Goal: Go to known website: Access a specific website the user already knows

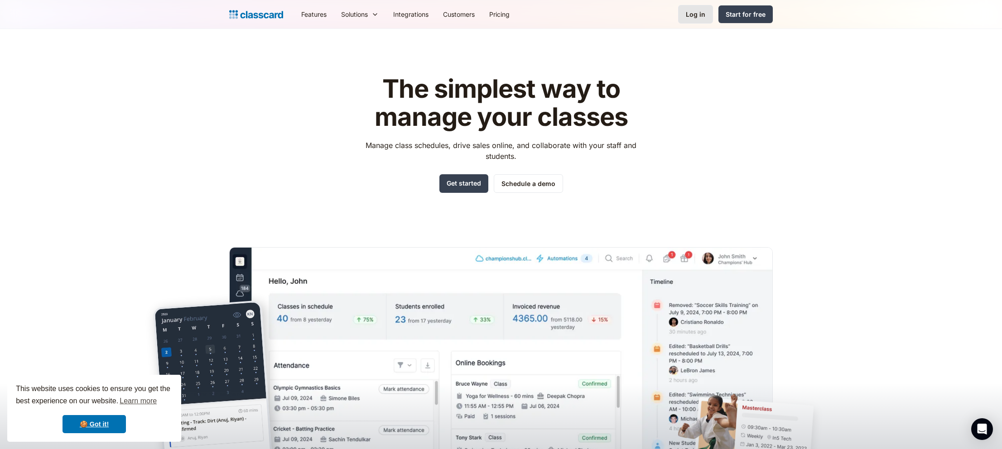
click at [701, 13] on div "Log in" at bounding box center [695, 15] width 19 height 10
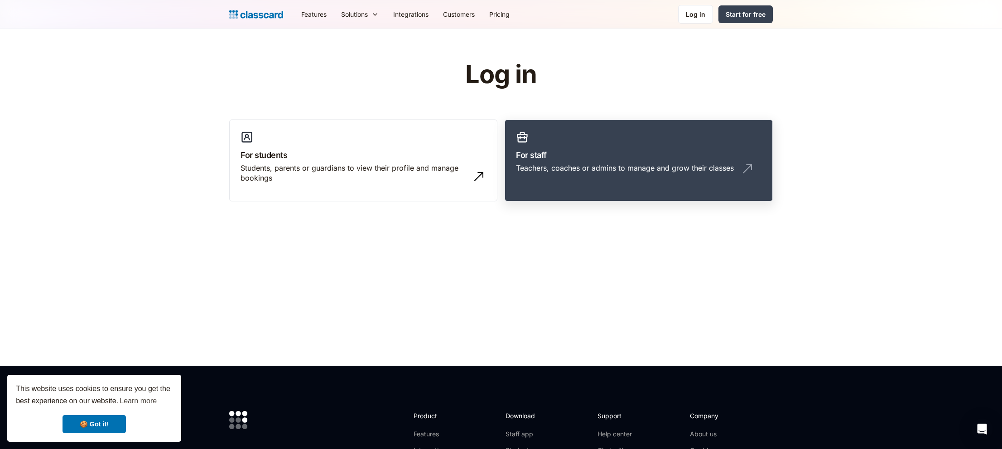
click at [567, 150] on h3 "For staff" at bounding box center [639, 155] width 246 height 12
